Goal: Navigation & Orientation: Find specific page/section

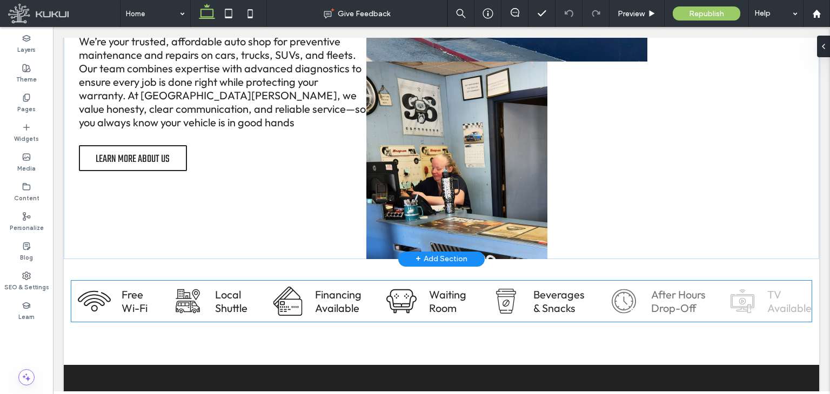
scroll to position [756, 0]
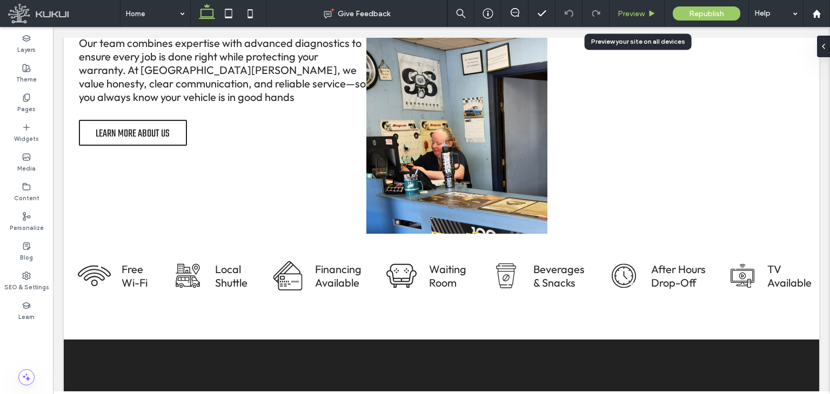
click at [629, 19] on div "Preview" at bounding box center [636, 13] width 55 height 27
click at [625, 10] on span "Preview" at bounding box center [630, 13] width 27 height 9
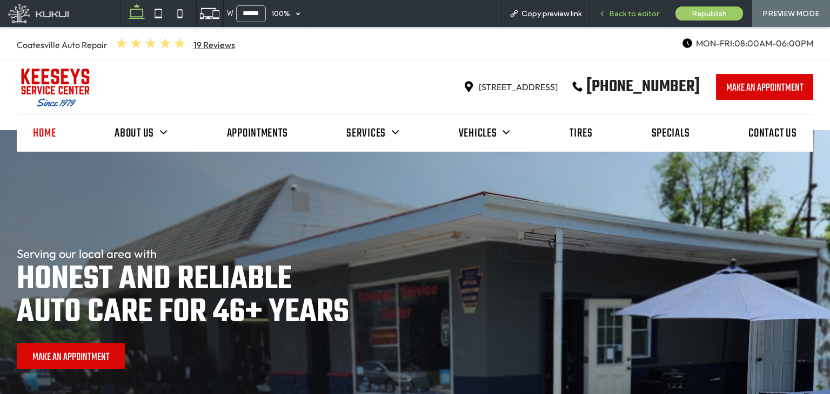
click at [610, 10] on div "Back to editor" at bounding box center [628, 13] width 77 height 9
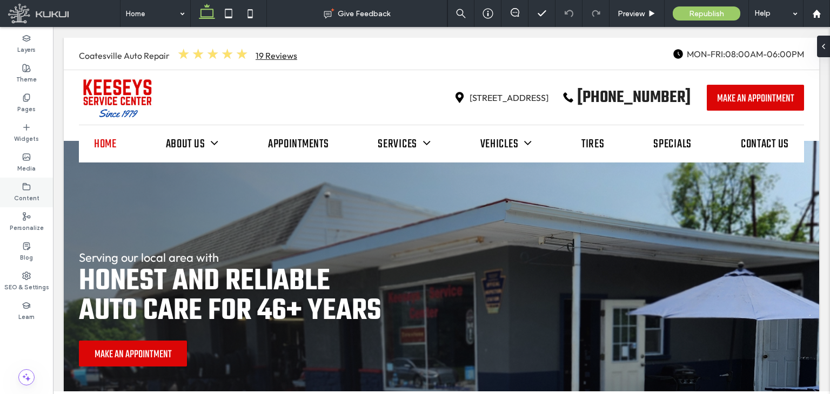
click at [26, 191] on label "Content" at bounding box center [26, 197] width 25 height 12
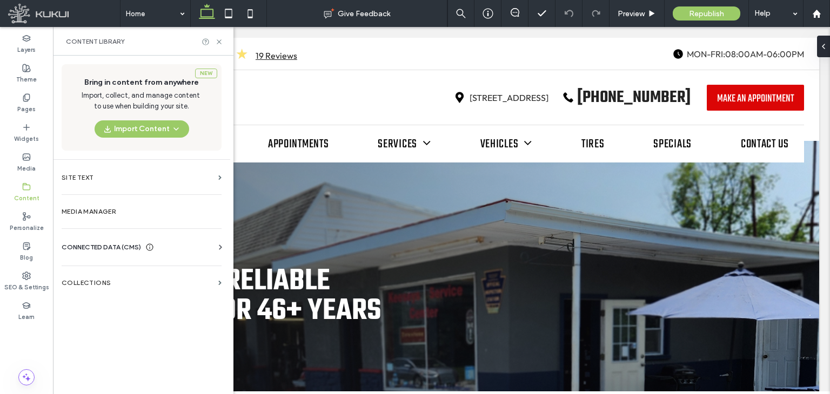
click at [216, 245] on icon at bounding box center [220, 247] width 11 height 11
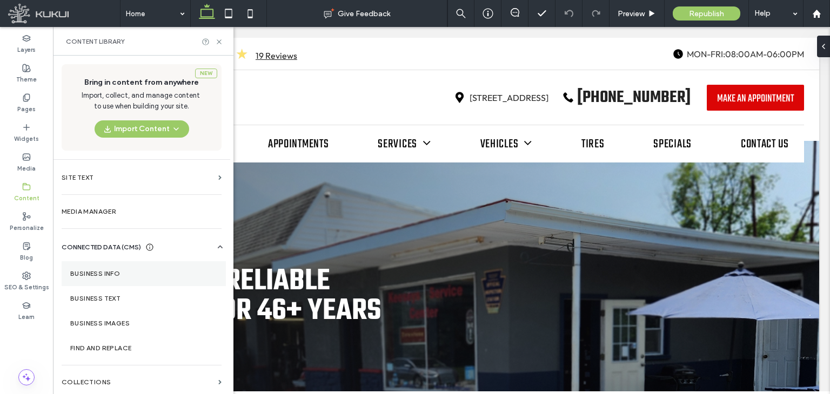
click at [179, 273] on label "Business Info" at bounding box center [143, 274] width 147 height 8
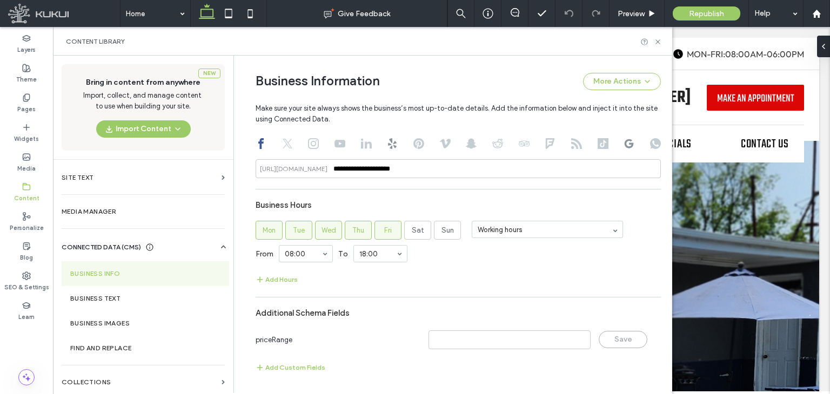
scroll to position [543, 0]
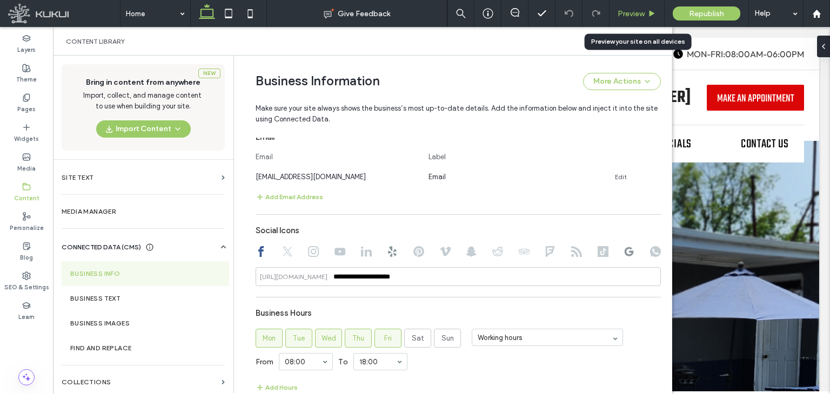
click at [625, 12] on span "Preview" at bounding box center [630, 13] width 27 height 9
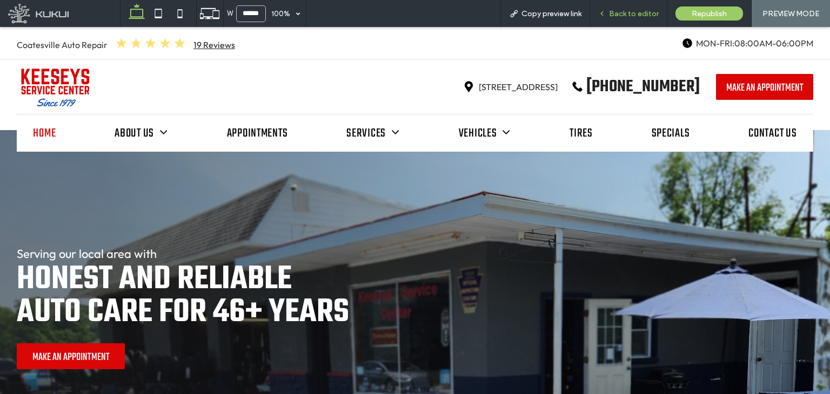
click at [612, 15] on span "Back to editor" at bounding box center [634, 13] width 50 height 9
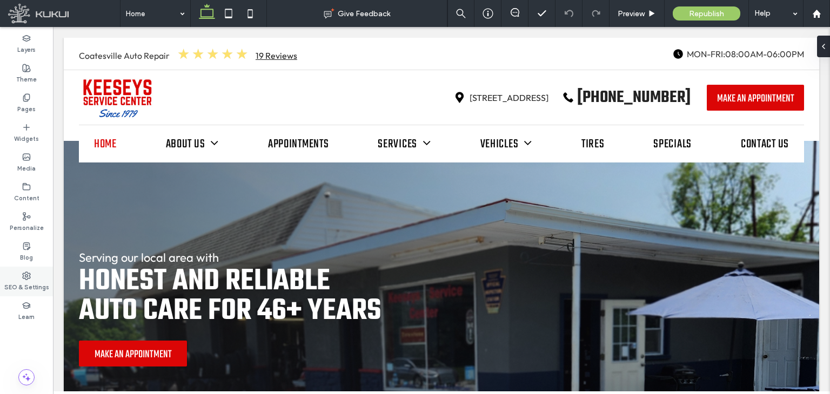
click at [35, 284] on label "SEO & Settings" at bounding box center [26, 286] width 45 height 12
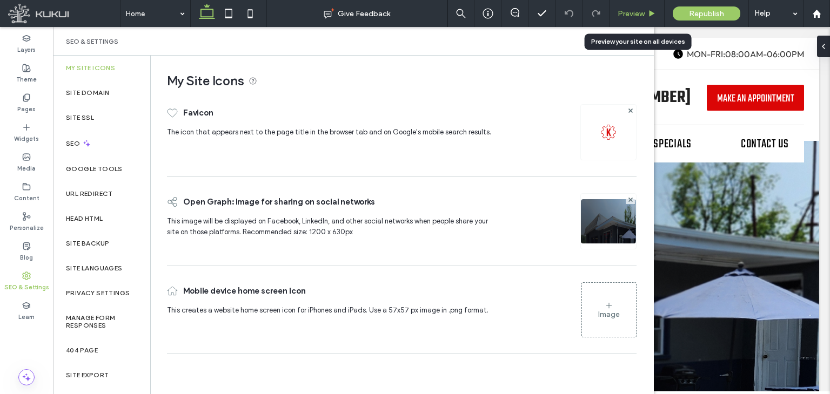
click at [621, 12] on span "Preview" at bounding box center [630, 13] width 27 height 9
